Goal: Communication & Community: Answer question/provide support

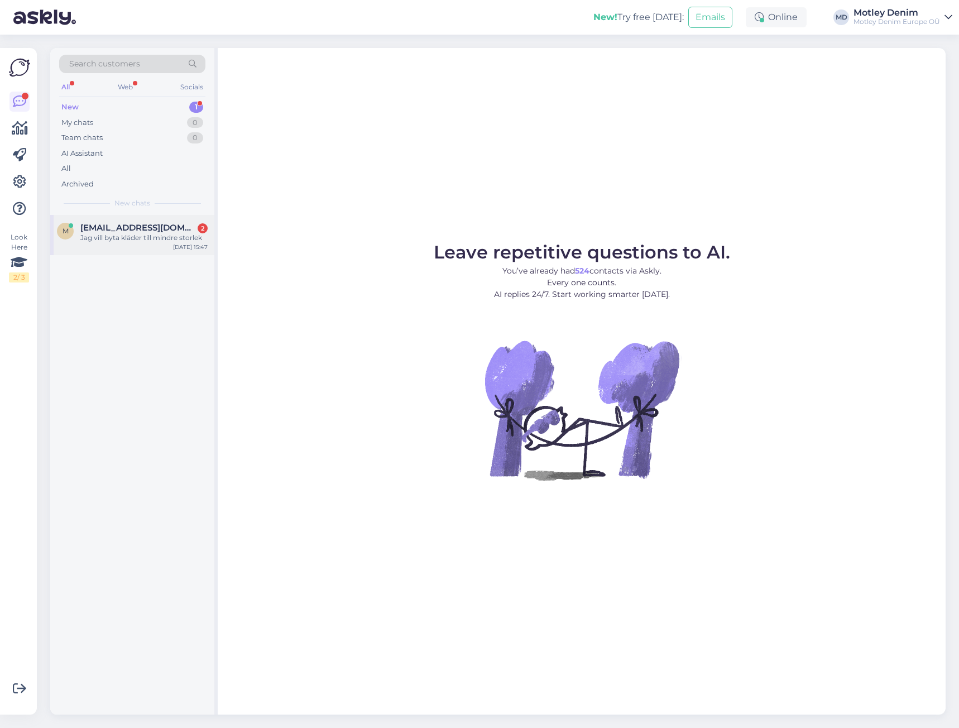
click at [166, 237] on div "Jag vill byta kläder till mindre storlek" at bounding box center [143, 238] width 127 height 10
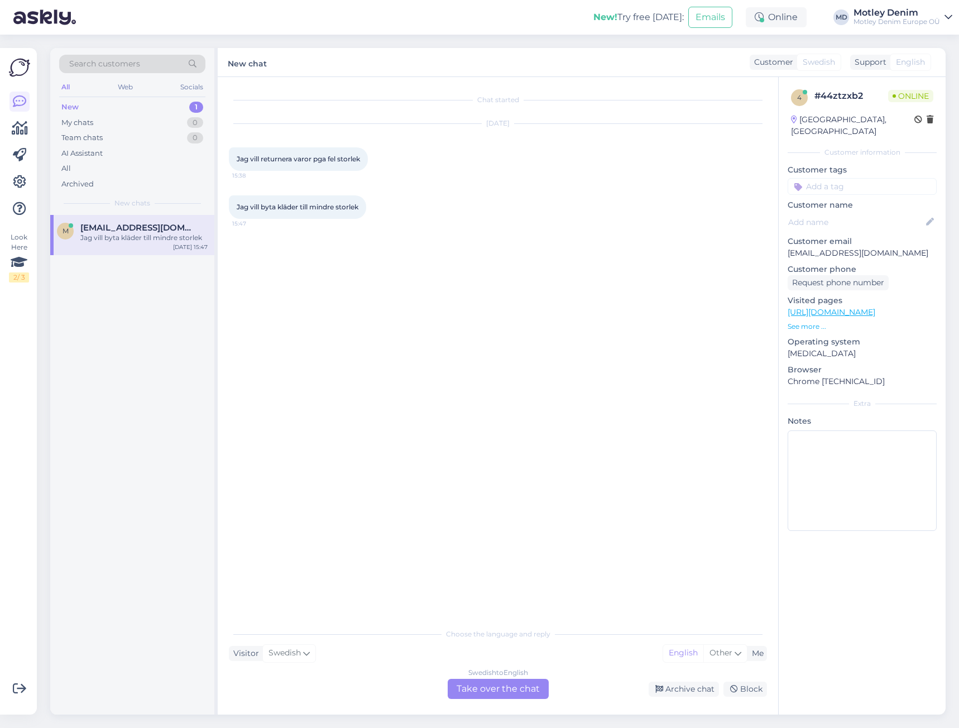
click at [500, 696] on div "Swedish to English Take over the chat" at bounding box center [498, 689] width 101 height 20
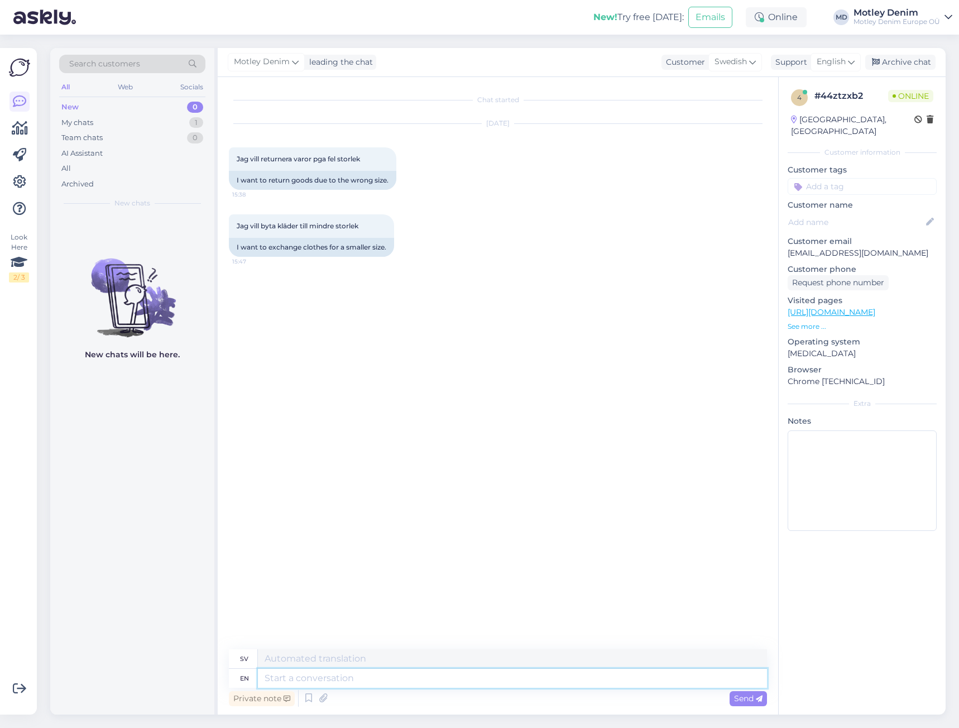
click at [438, 683] on textarea at bounding box center [512, 678] width 509 height 19
type textarea "He"
type textarea "[PERSON_NAME]"
type textarea "Hello"
type textarea "Hej"
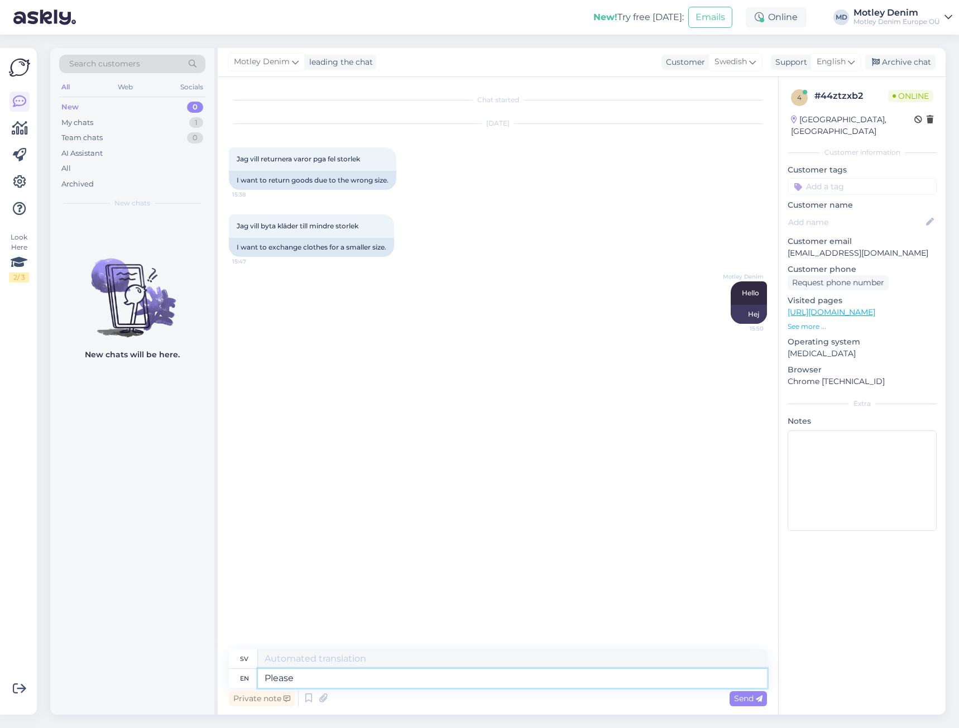
type textarea "Please"
type textarea "Behaga"
type textarea "Please register a"
type textarea "Vänligen registrera dig"
type textarea "Please register a"
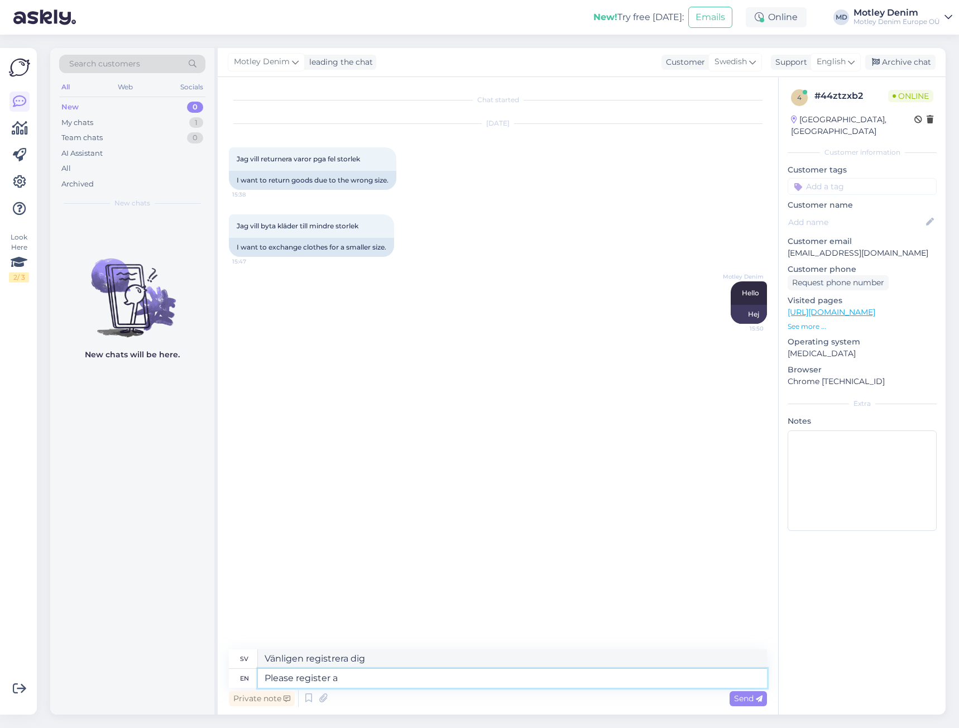
type textarea "Vänligen registrera en"
type textarea "Please register a return"
type textarea "Vänligen registrera en retur"
type textarea "Please register a return with a"
type textarea "Vänligen registrera en retur hos"
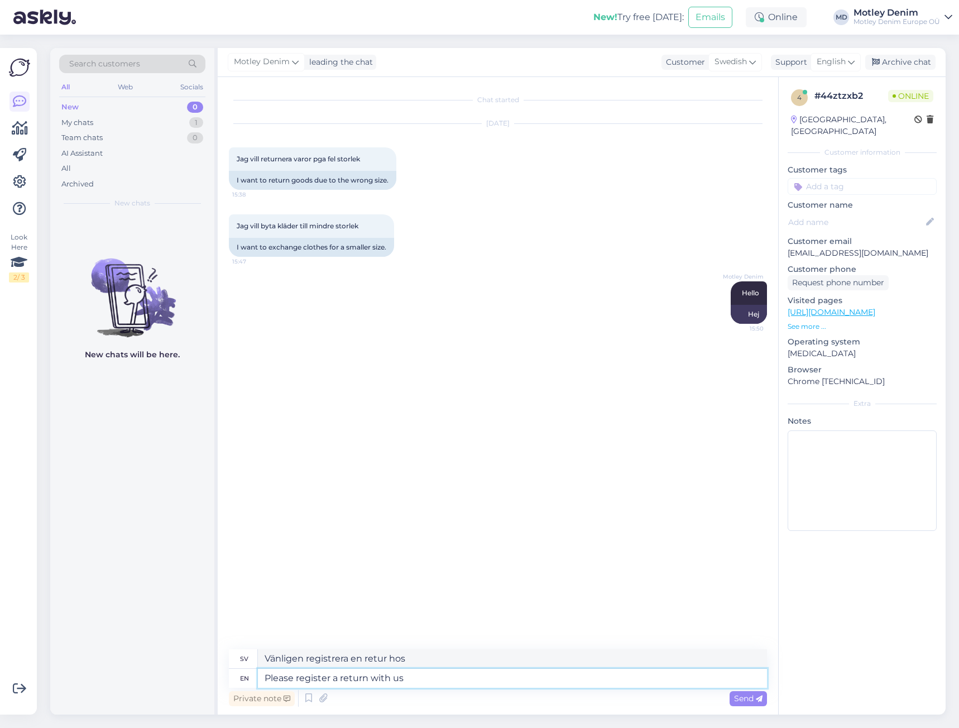
type textarea "Please register a return with us a"
type textarea "Vänligen registrera en retur hos oss"
type textarea "Please register a return with us and"
type textarea "Vänligen registrera en retur hos oss och"
type textarea "Please register a return with us and if t"
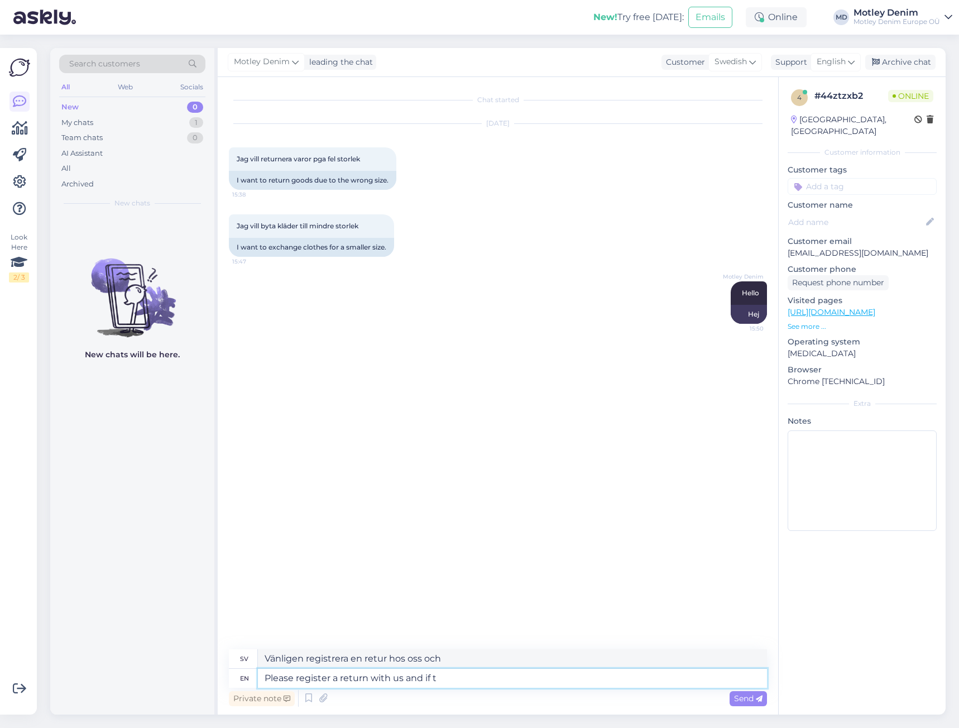
type textarea "Vänligen registrera en retur hos oss och om"
type textarea "Please register a return with us and if the product"
type textarea "Vänligen registrera en retur hos oss och om produkten"
type textarea "Please register a return with us and if the product arrives w"
type textarea "Vänligen registrera en retur hos oss och om produkten anländer"
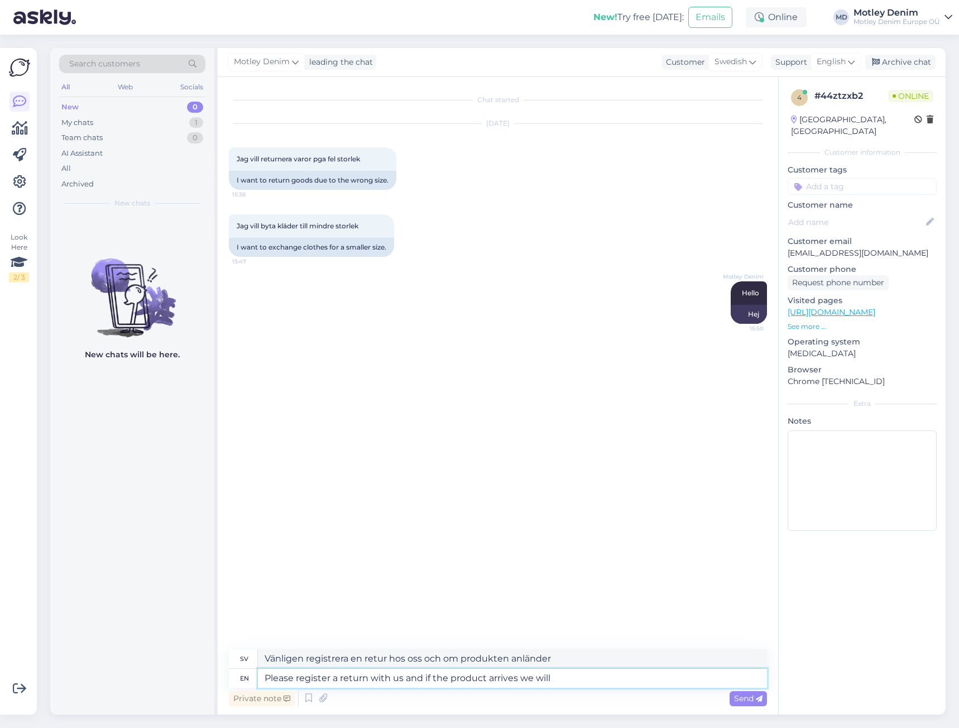
type textarea "Please register a return with us and if the product arrives we will r"
type textarea "Vänligen registrera en retur hos oss och om produkten anländer kommer vi att"
type textarea "Please register a return with us and if the product arrives we will refudn"
type textarea "Vänligen registrera en retur hos oss så återbetalar vi dig om produkten anlände…"
type textarea "Please register a return with us and if the product arrives we will refun d"
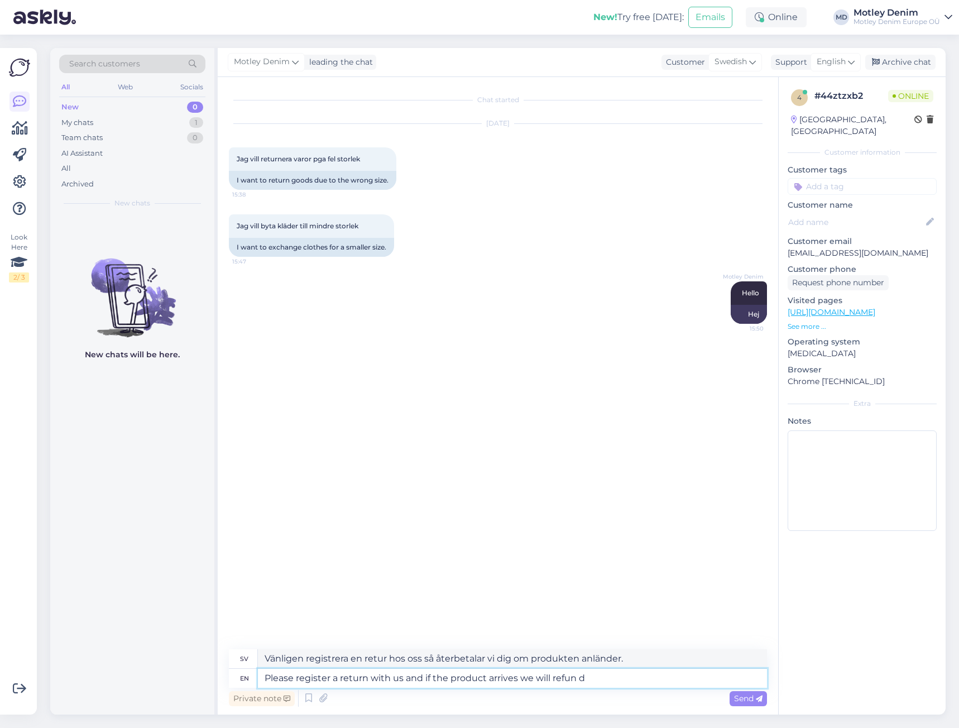
type textarea "Vänligen registrera en retur hos oss så återbetalar vi dig om produkten anländer"
type textarea "Please register a return with us and if the product arrives we will refund"
type textarea "Vänligen registrera en retur hos oss så återbetalar vi pengarna om produkten an…"
type textarea "Please register a return with us and if the product arrives we will refund and"
type textarea "Vänligen registrera en retur hos oss så återbetalar vi pengarna om produkten an…"
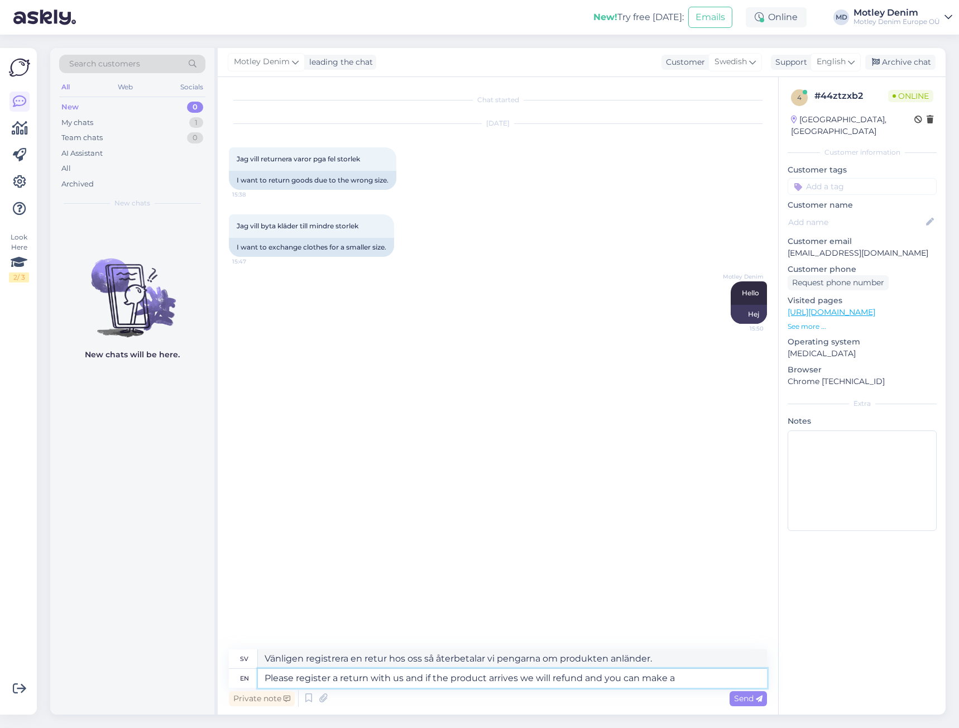
type textarea "Please register a return with us and if the product arrives we will refund and …"
type textarea "Vänligen registrera en retur hos oss så återbetalar vi pengarna om produkten an…"
type textarea "Please register a return with us and if the product arrives we will refund and …"
type textarea "Vänligen registrera en retur hos oss och om produkten anländer återbetalar vi p…"
type textarea "Please register a return with us and if the product arrives we will refund and …"
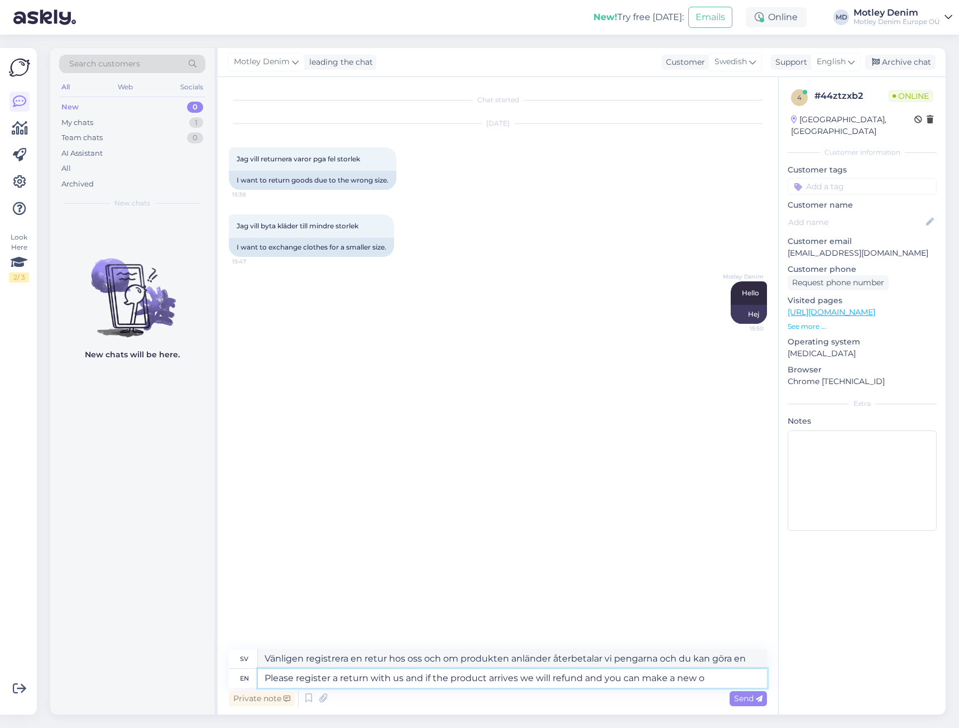
type textarea "Vänligen registrera en retur hos oss så återbetalar vi pengarna om produkten an…"
type textarea "Please register a return with us and if the product arrives we will refund and …"
type textarea "Vänligen registrera en retur hos oss så återbetalar vi pengarna om produkten an…"
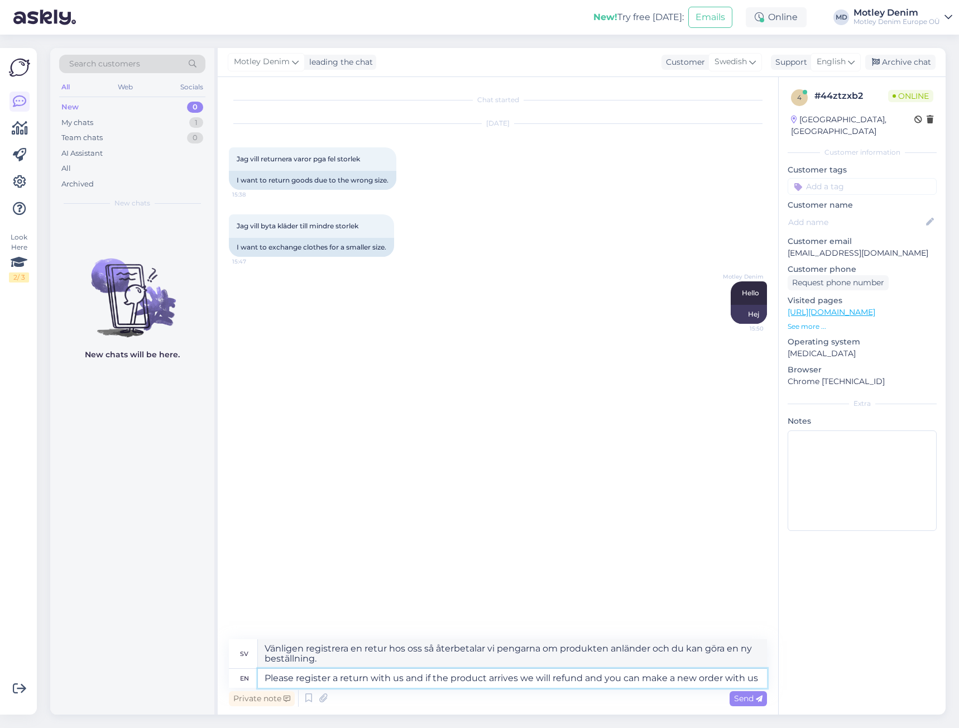
type textarea "Please register a return with us and if the product arrives we will refund and …"
type textarea "Vänligen registrera en retur hos oss så återbetalar vi pengarna om produkten an…"
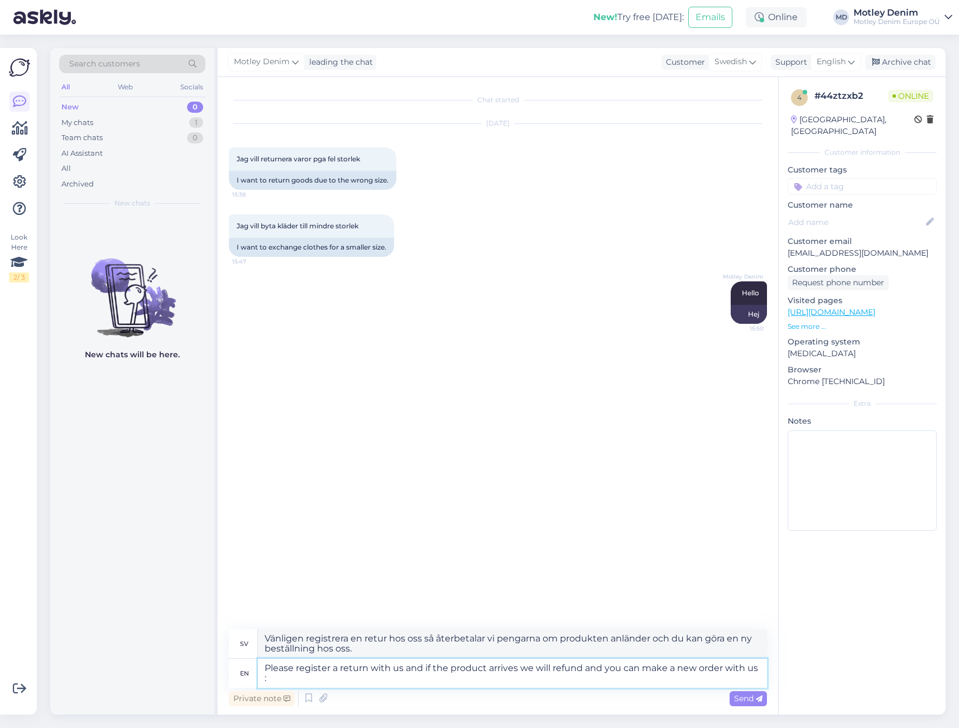
type textarea "Please register a return with us and if the product arrives we will refund and …"
type textarea "Vänligen registrera en retur hos oss så återbetalar vi pengarna om produkten ko…"
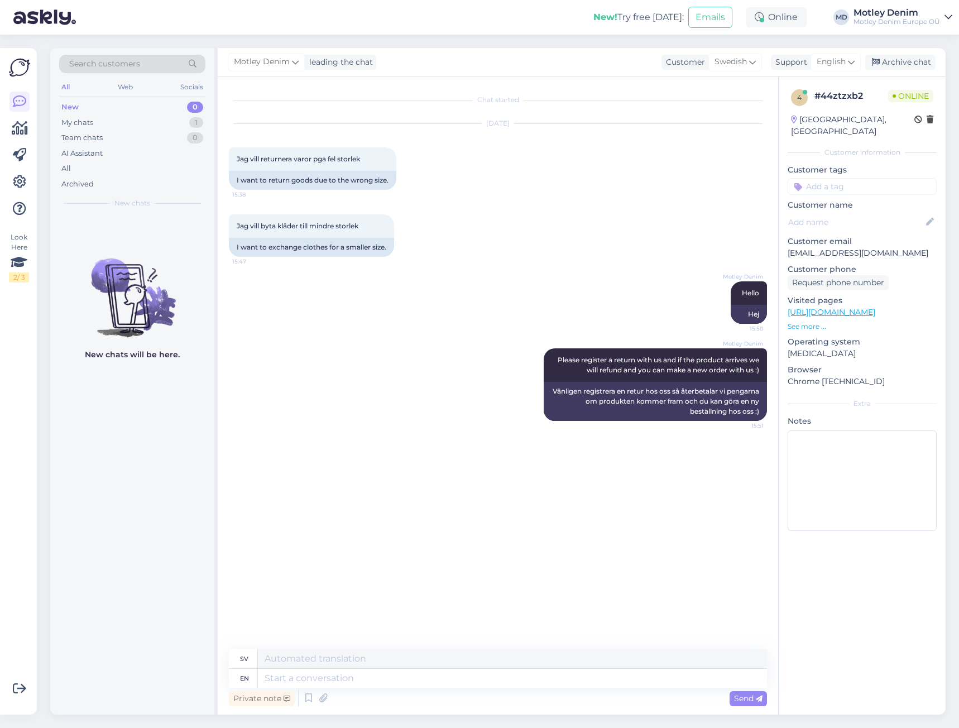
click at [831, 178] on input at bounding box center [862, 186] width 149 height 17
type input "Returns"
click at [860, 213] on span "Returns" at bounding box center [862, 216] width 27 height 7
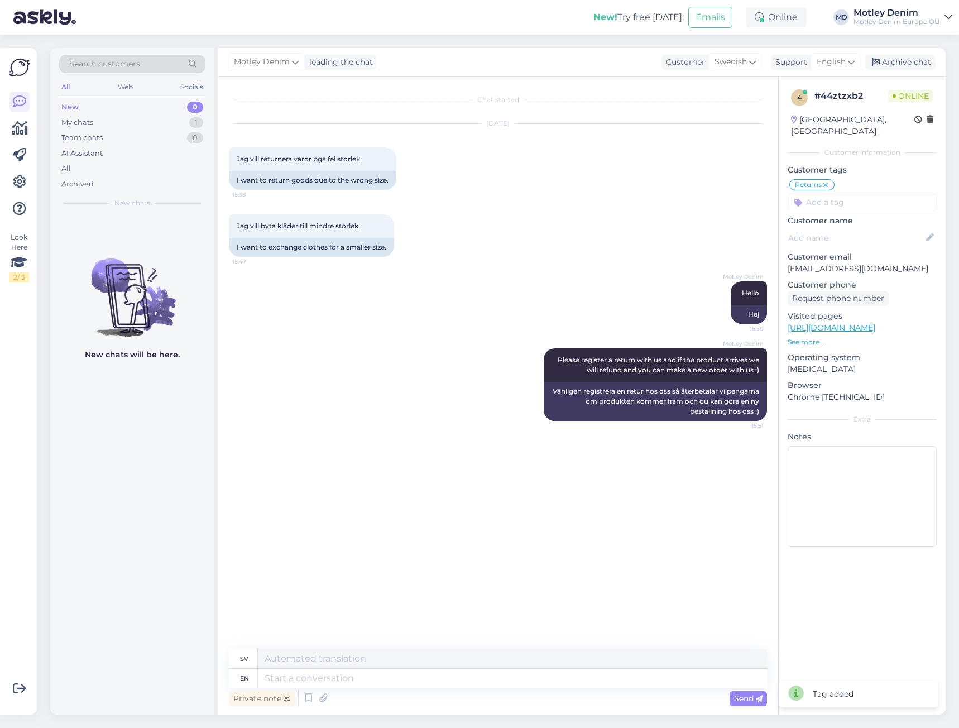
click at [872, 194] on input at bounding box center [862, 202] width 149 height 17
type input "Change"
click at [866, 255] on span "Change size" at bounding box center [863, 258] width 40 height 7
click at [761, 193] on div "Aug 15 2025 Jag vill returnera varor pga fel storlek 15:38 I want to return goo…" at bounding box center [498, 157] width 538 height 90
click at [910, 58] on div "Archive chat" at bounding box center [900, 62] width 70 height 15
